Goal: Transaction & Acquisition: Purchase product/service

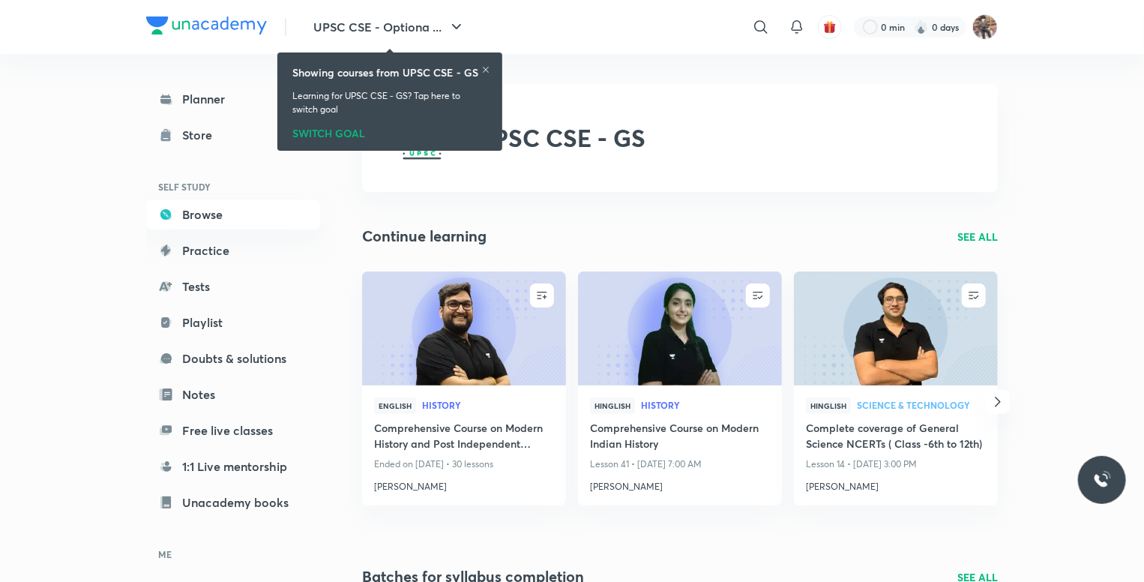
click at [486, 67] on icon at bounding box center [485, 69] width 9 height 9
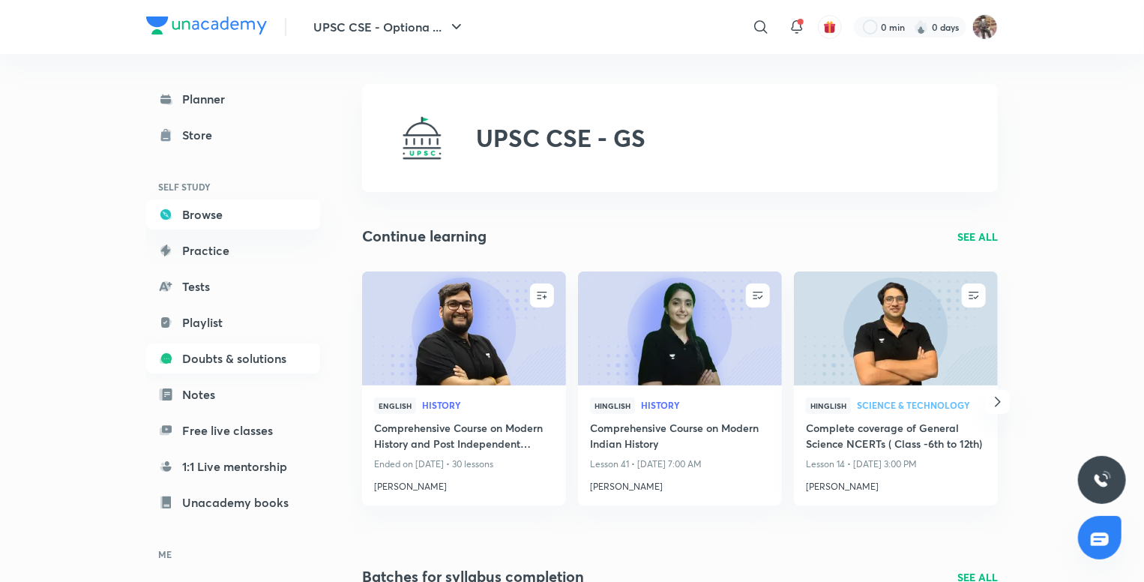
scroll to position [93, 0]
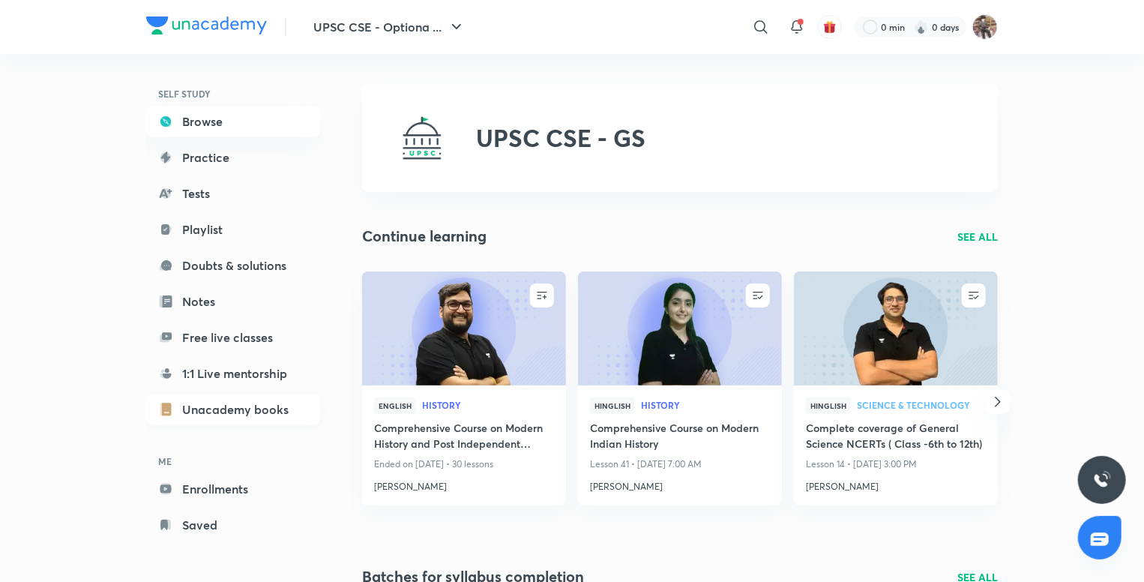
click at [243, 398] on link "Unacademy books" at bounding box center [233, 409] width 174 height 30
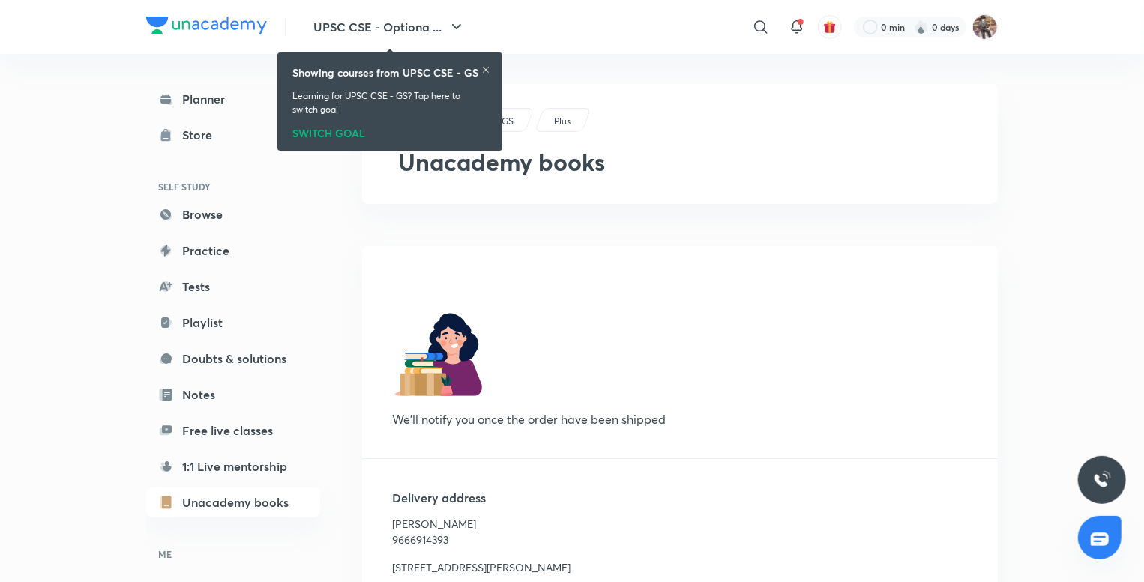
click at [489, 67] on icon at bounding box center [485, 69] width 9 height 9
